Goal: Task Accomplishment & Management: Manage account settings

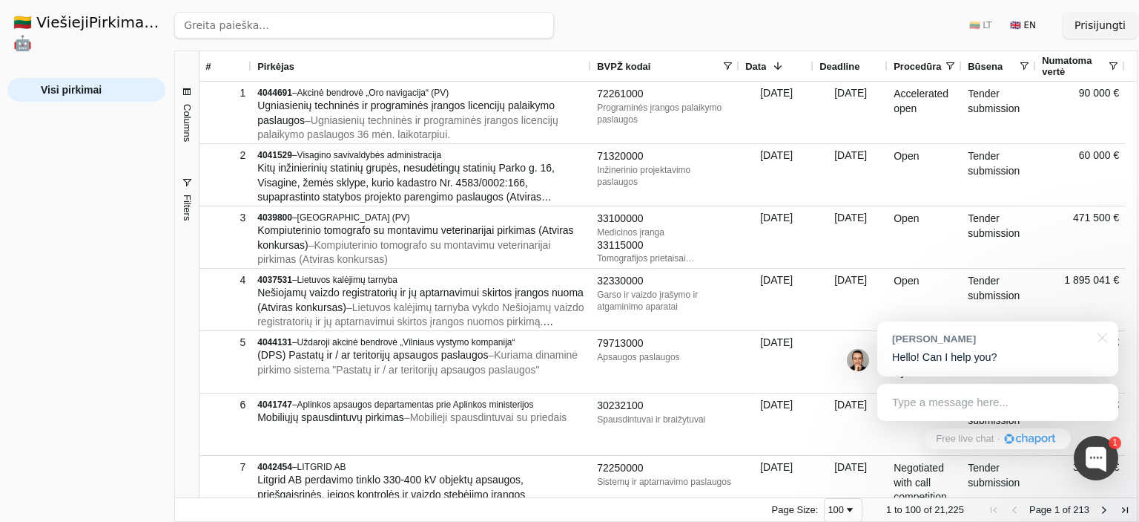
click at [1104, 27] on button "Prisijungti" at bounding box center [1100, 25] width 75 height 27
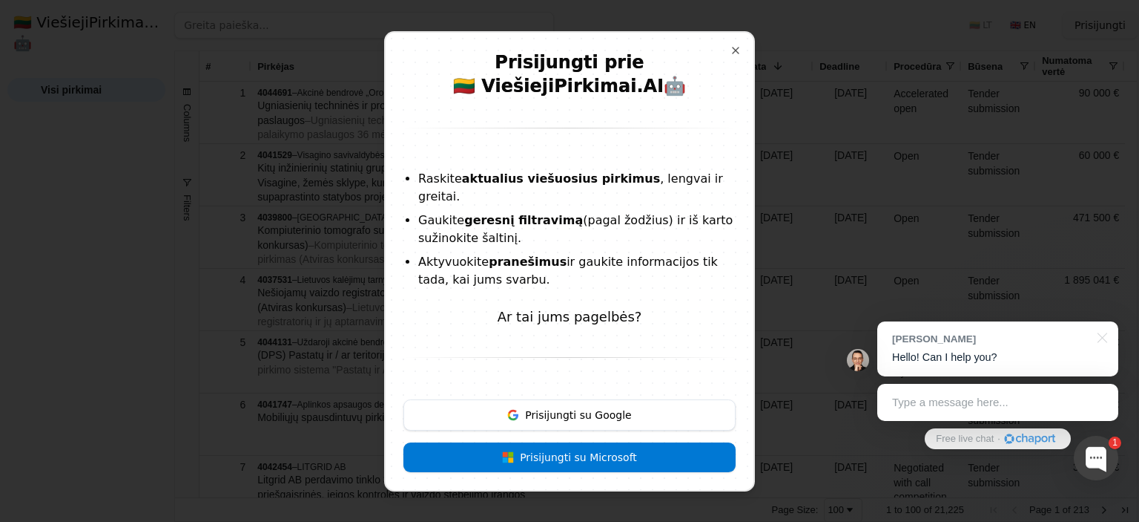
click at [570, 404] on button "Prisijungti su Google" at bounding box center [570, 414] width 332 height 31
